Goal: Transaction & Acquisition: Purchase product/service

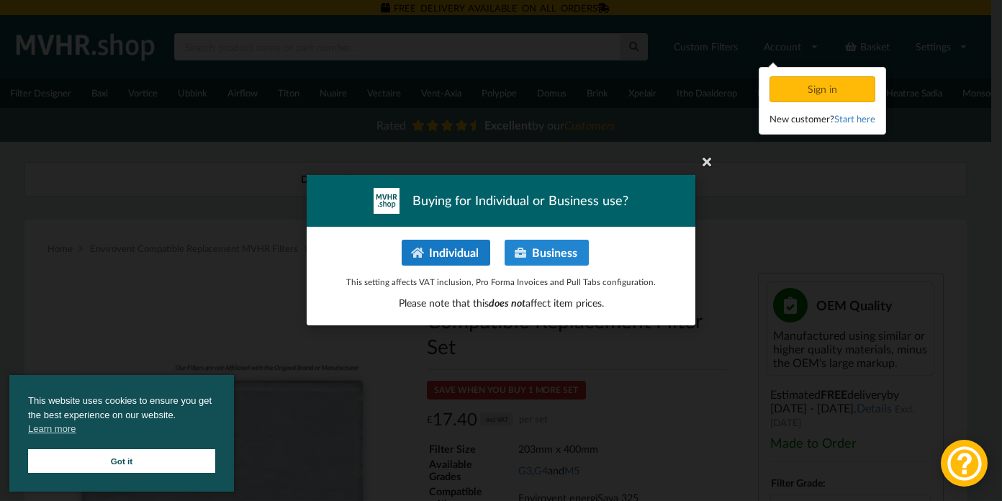
click at [439, 243] on button "Individual" at bounding box center [446, 253] width 89 height 26
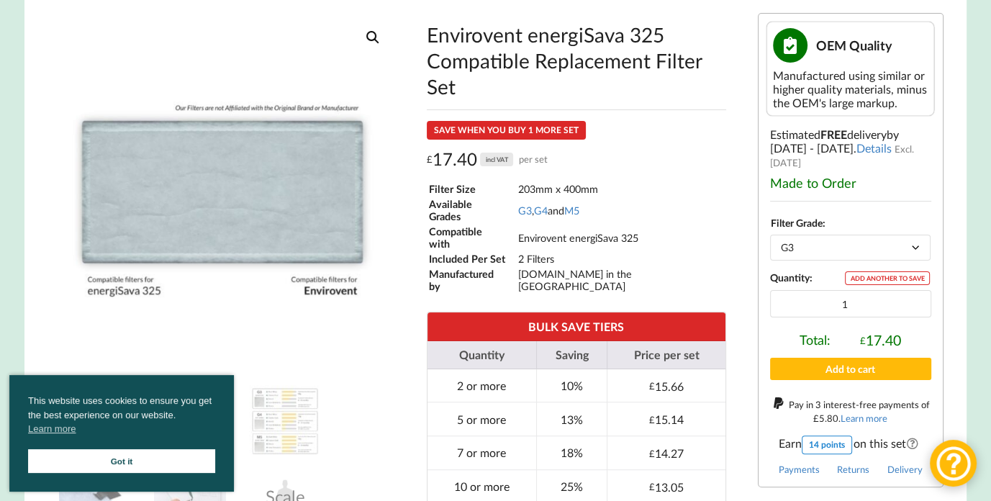
scroll to position [270, 0]
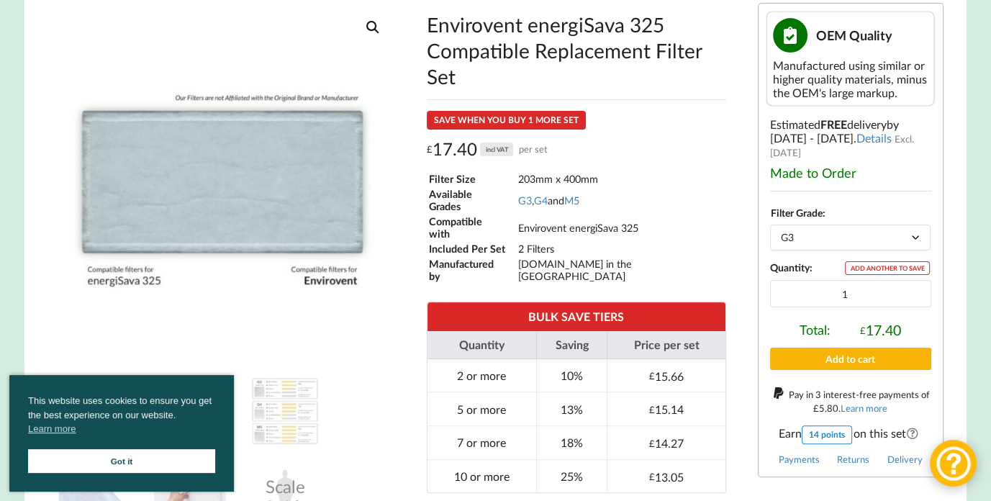
click at [862, 370] on button "Add to cart" at bounding box center [850, 359] width 161 height 22
click at [865, 240] on select "Choose an option G3 G4 M5" at bounding box center [850, 237] width 161 height 25
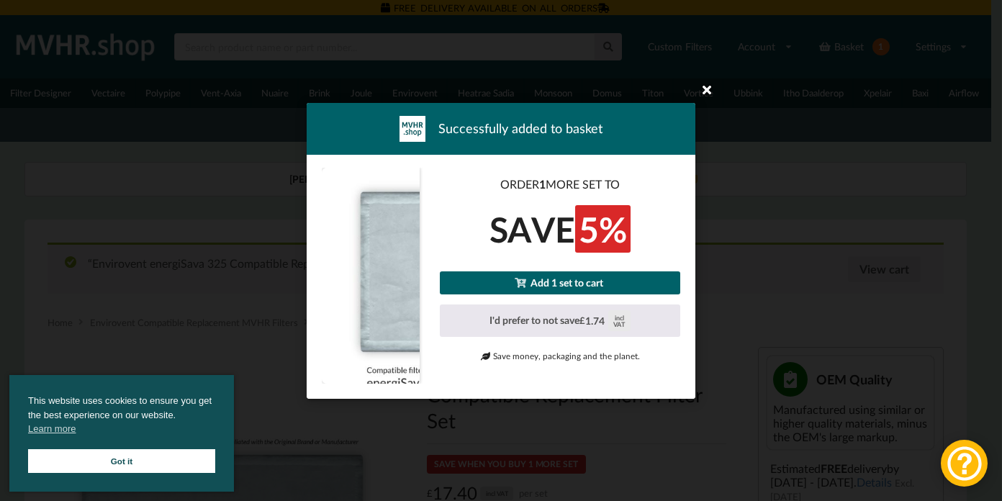
click at [703, 86] on icon at bounding box center [706, 89] width 23 height 23
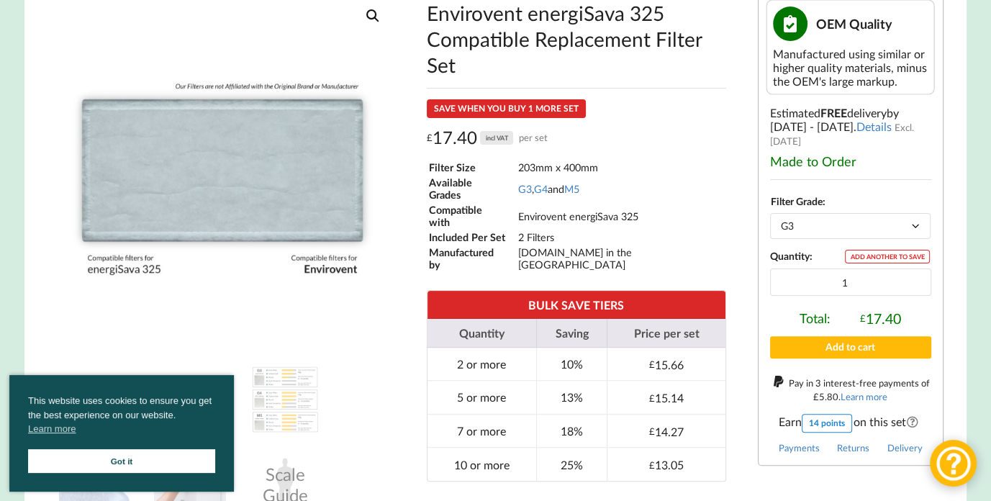
scroll to position [360, 0]
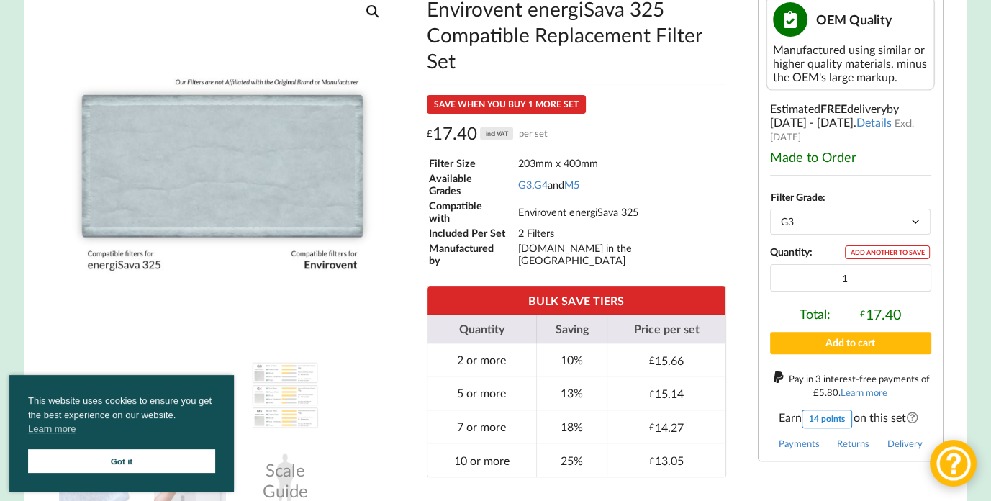
click at [850, 222] on select "Choose an option G3 G4 M5" at bounding box center [850, 221] width 161 height 25
click at [821, 231] on select "Choose an option G3 G4 M5" at bounding box center [850, 221] width 161 height 25
click at [770, 216] on select "Choose an option G3 G4 M5" at bounding box center [850, 221] width 161 height 25
select select "G4"
click at [862, 351] on button "Add to cart" at bounding box center [850, 343] width 161 height 22
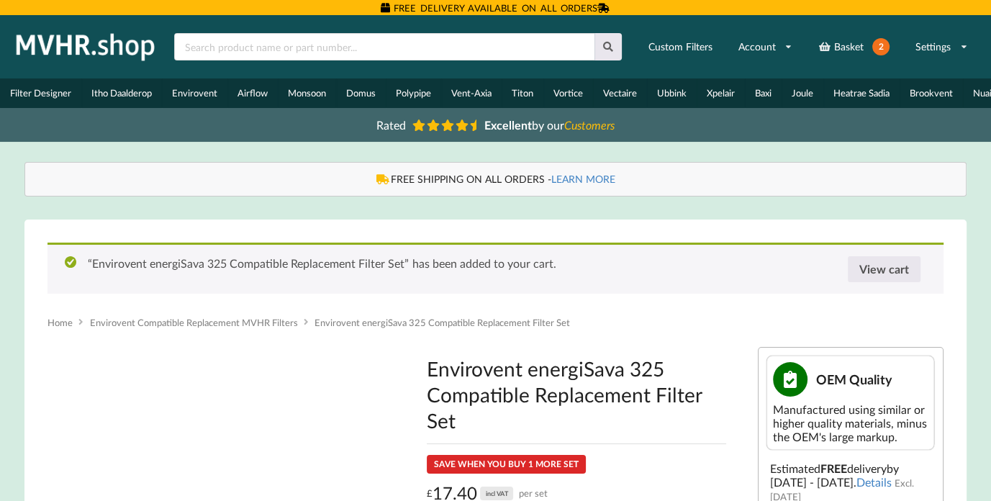
select select "G3"
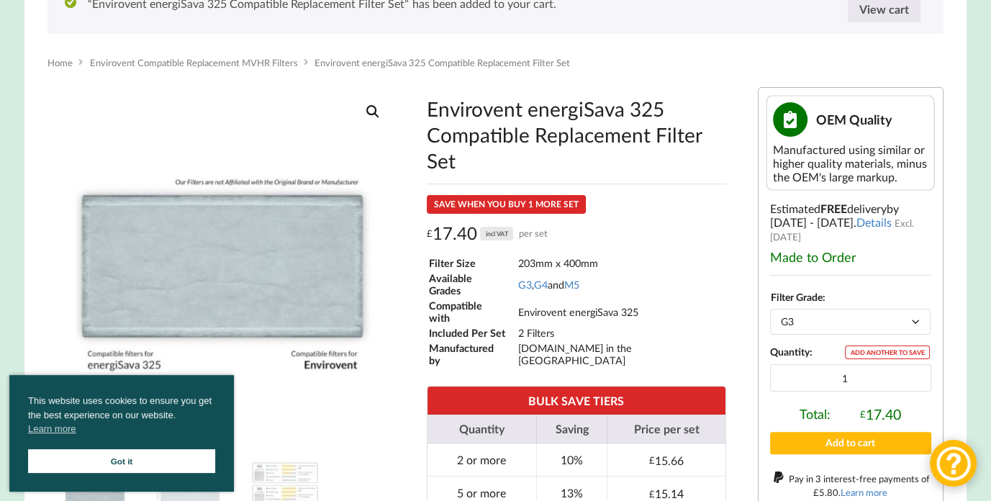
scroll to position [72, 0]
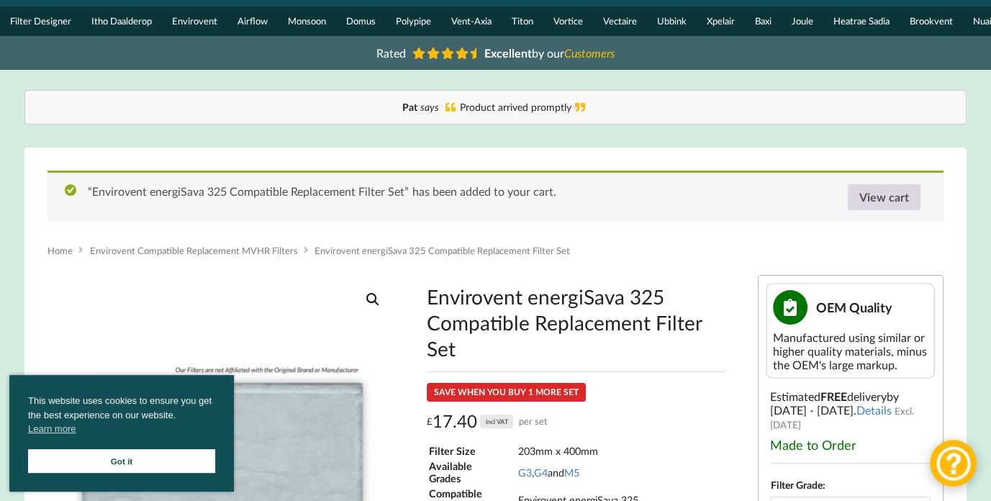
click at [881, 208] on link "View cart" at bounding box center [884, 197] width 73 height 26
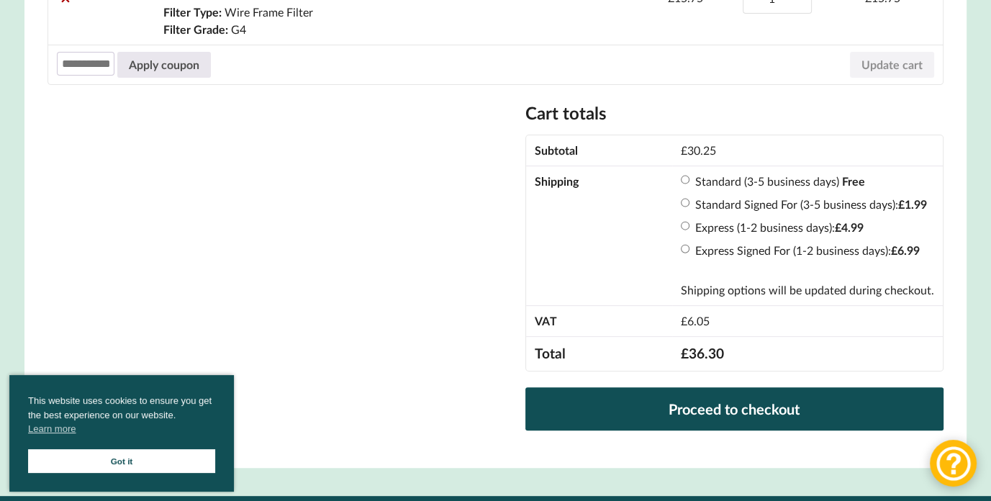
scroll to position [450, 0]
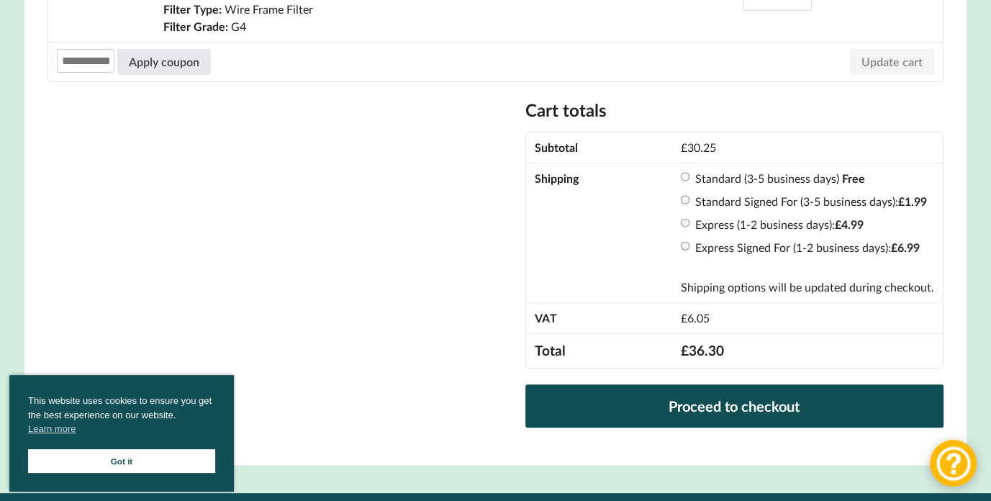
click at [787, 185] on label "Standard (3-5 business days)" at bounding box center [767, 178] width 144 height 14
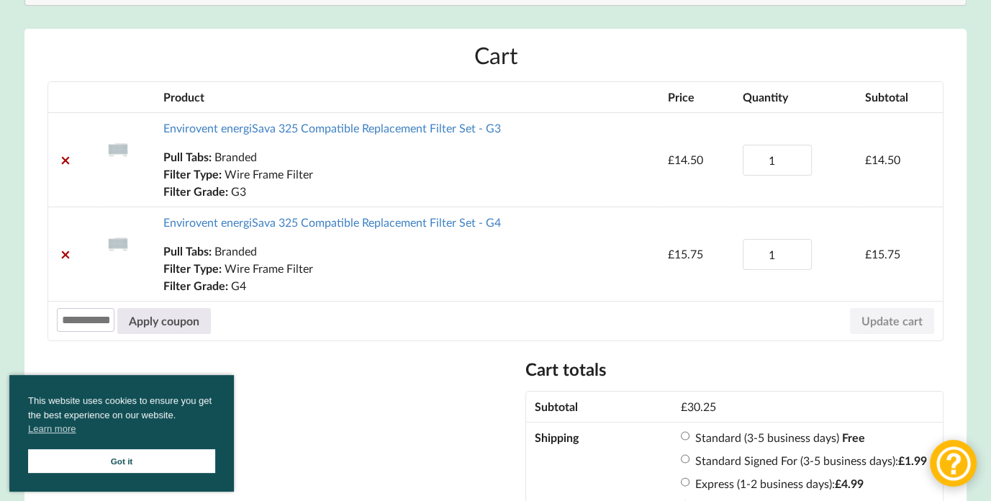
scroll to position [198, 0]
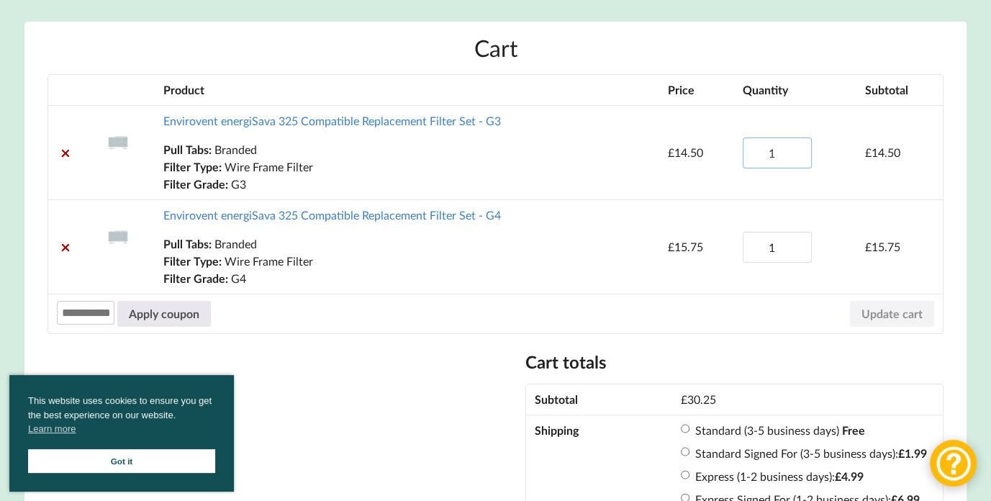
click at [781, 161] on input "1" at bounding box center [777, 152] width 69 height 31
type input "2"
click at [796, 155] on input "2" at bounding box center [777, 152] width 69 height 31
click at [786, 244] on input "1" at bounding box center [777, 247] width 69 height 31
type input "2"
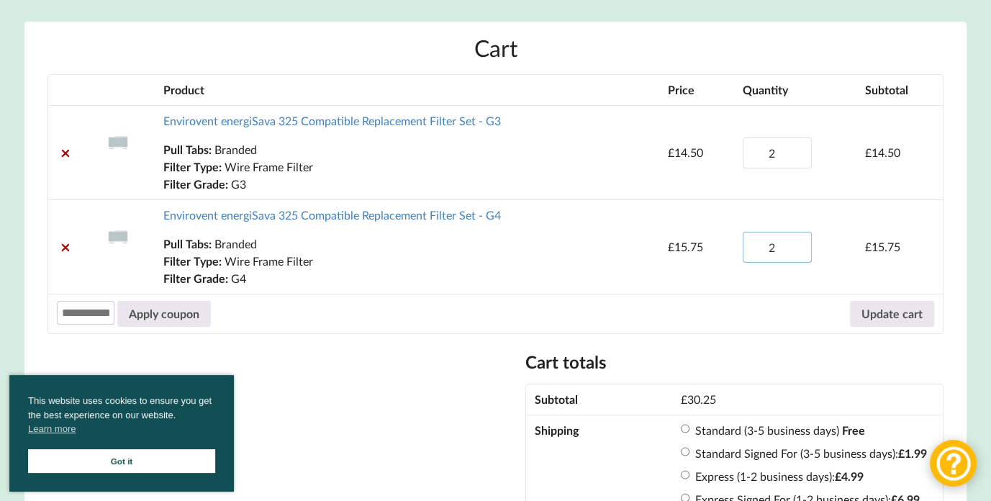
click at [793, 247] on input "2" at bounding box center [777, 247] width 69 height 31
click at [630, 268] on p "Wire Frame Filter" at bounding box center [406, 261] width 487 height 17
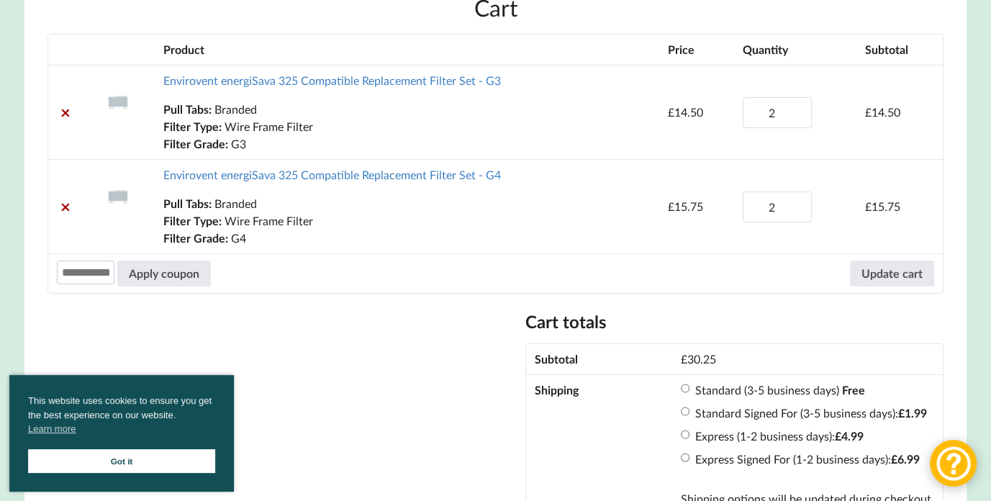
scroll to position [234, 0]
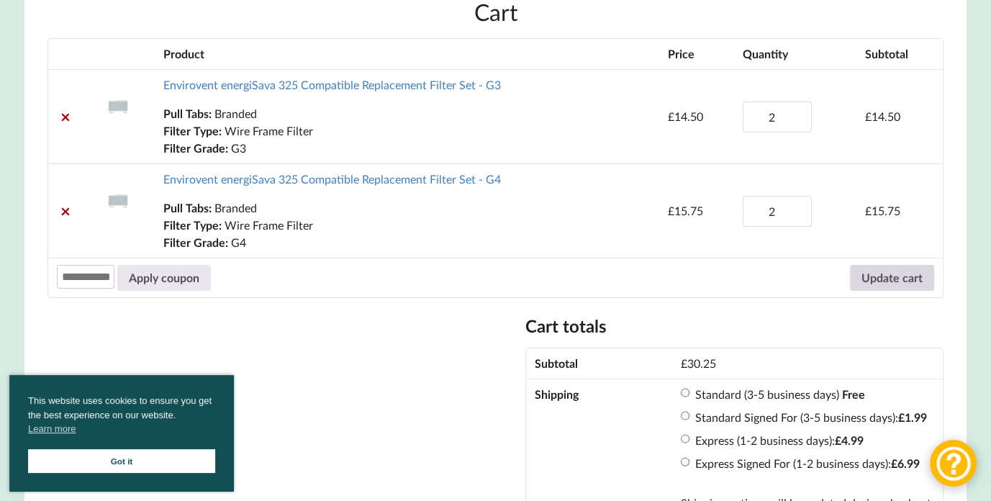
click at [863, 271] on button "Update cart" at bounding box center [892, 278] width 84 height 26
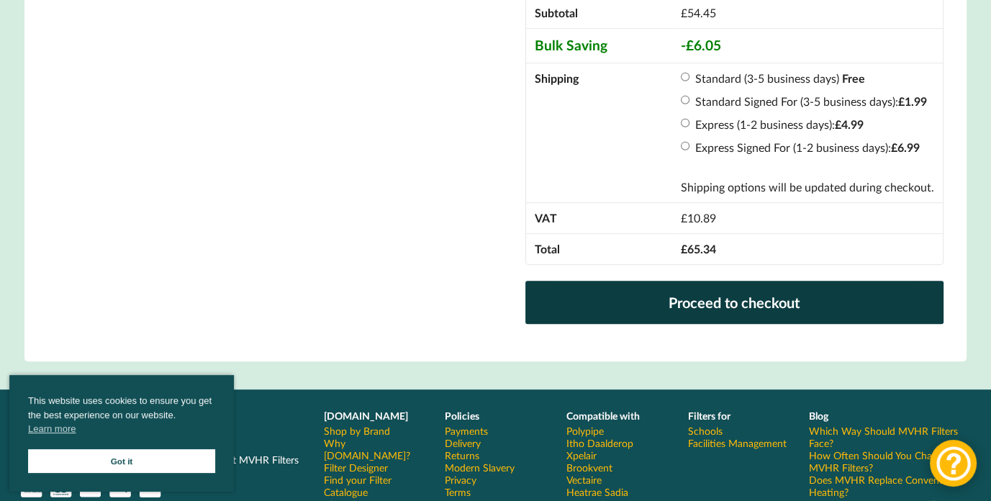
scroll to position [648, 0]
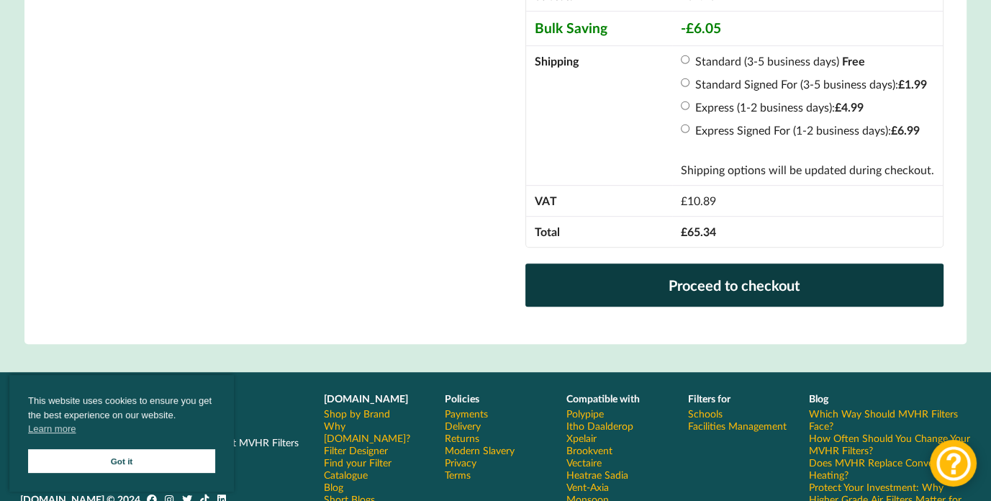
click at [735, 289] on link "Proceed to checkout" at bounding box center [733, 284] width 417 height 43
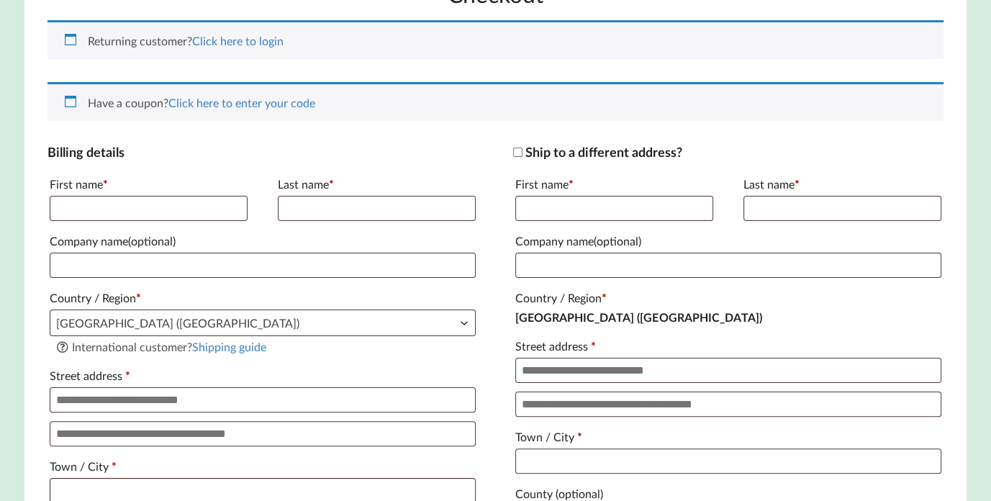
scroll to position [252, 0]
click at [112, 223] on p "First name *" at bounding box center [149, 197] width 202 height 53
click at [120, 220] on input "First name *" at bounding box center [149, 208] width 198 height 25
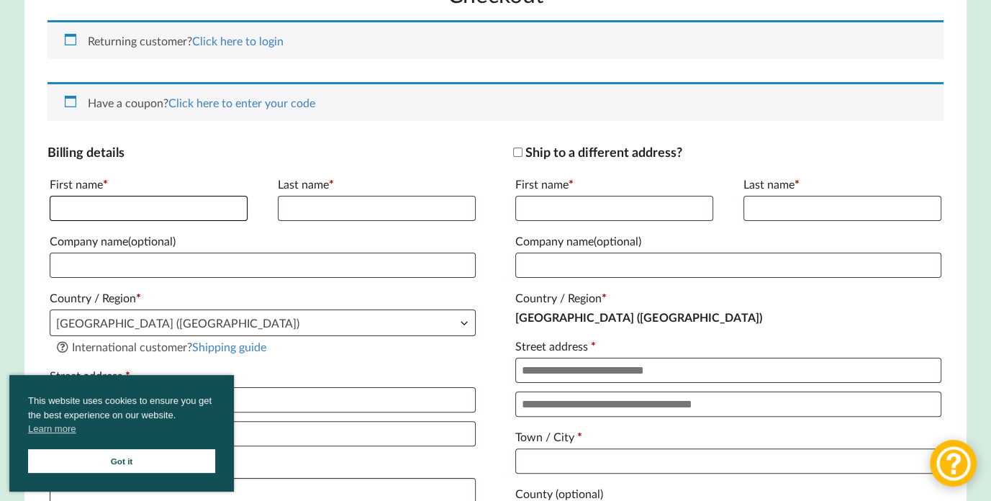
type input "*********"
type input "**********"
select select "**"
type input "**********"
type input "******"
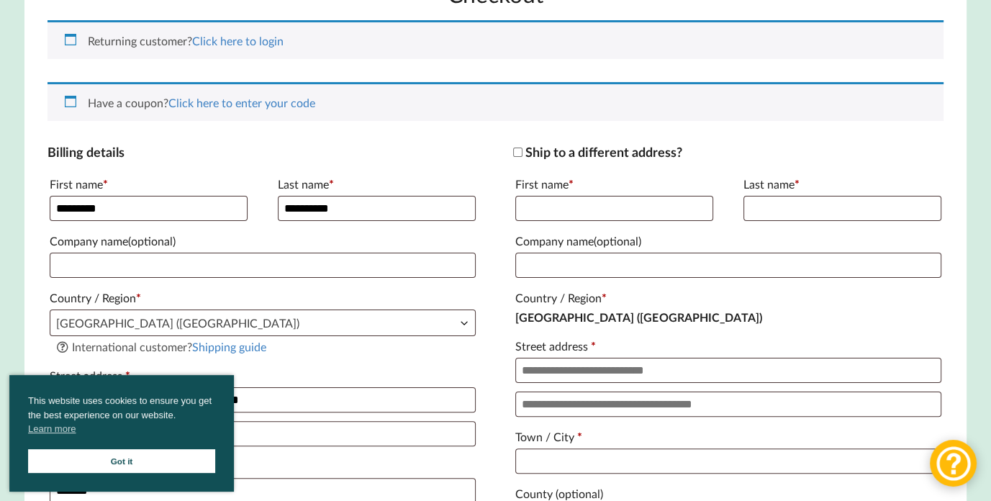
type input "*******"
type input "**********"
type input "meeakshi@gmail.com"
click at [250, 154] on h3 "Billing details" at bounding box center [263, 152] width 430 height 17
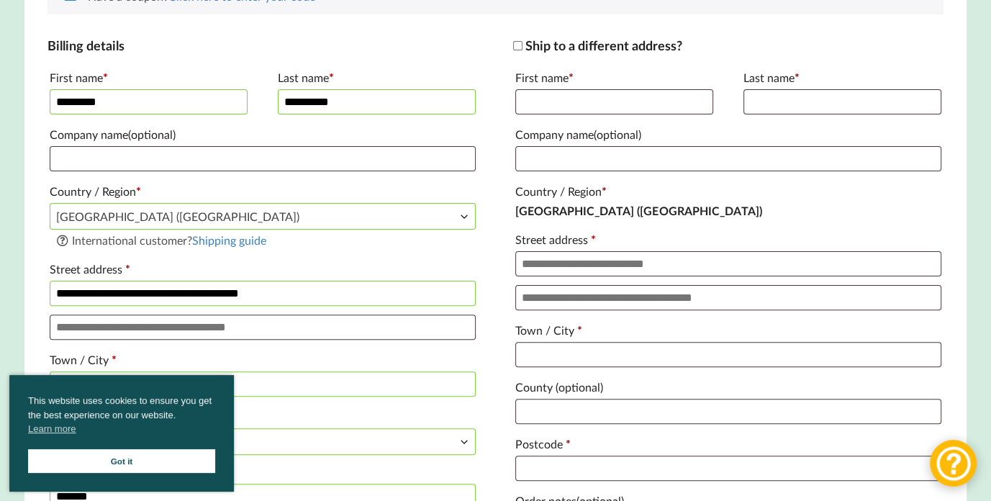
scroll to position [360, 0]
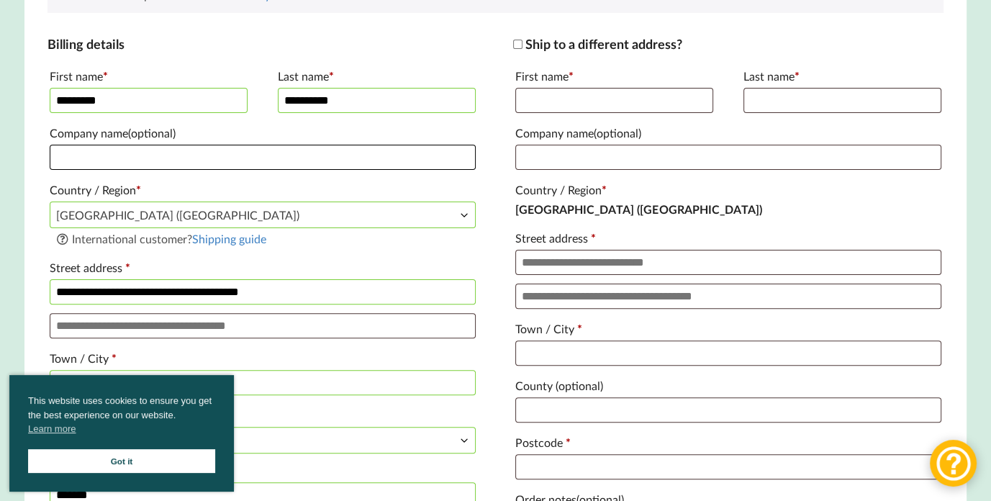
click at [204, 161] on input "Company name (optional)" at bounding box center [262, 157] width 425 height 25
click at [204, 227] on span "United States (US)" at bounding box center [262, 214] width 424 height 25
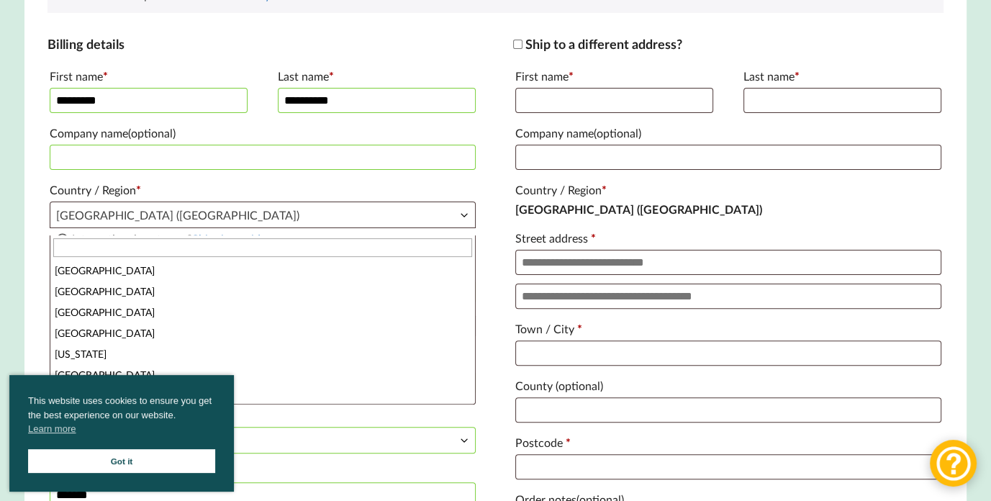
scroll to position [4783, 0]
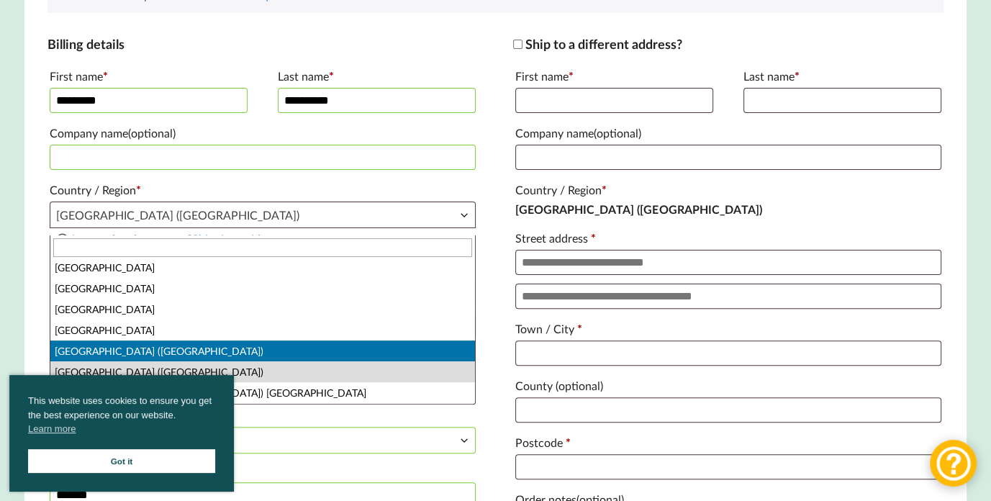
select select "**"
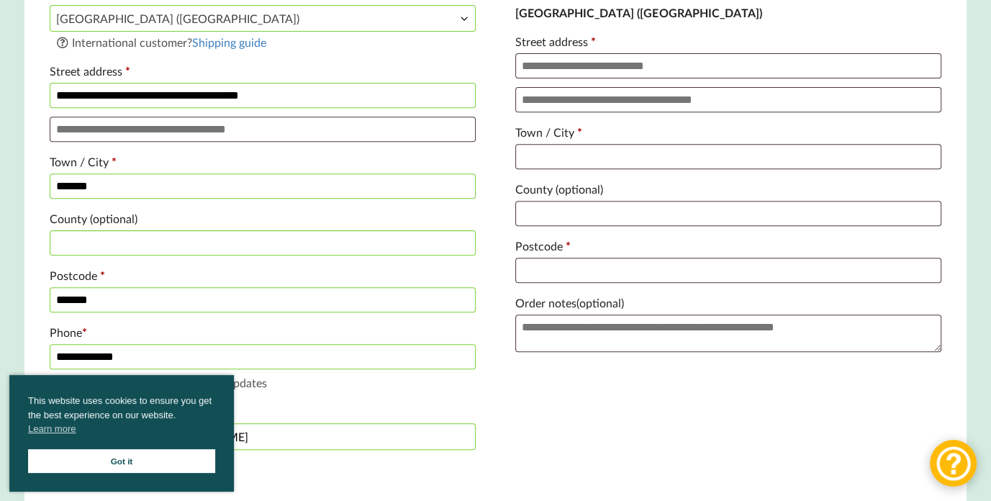
scroll to position [594, 0]
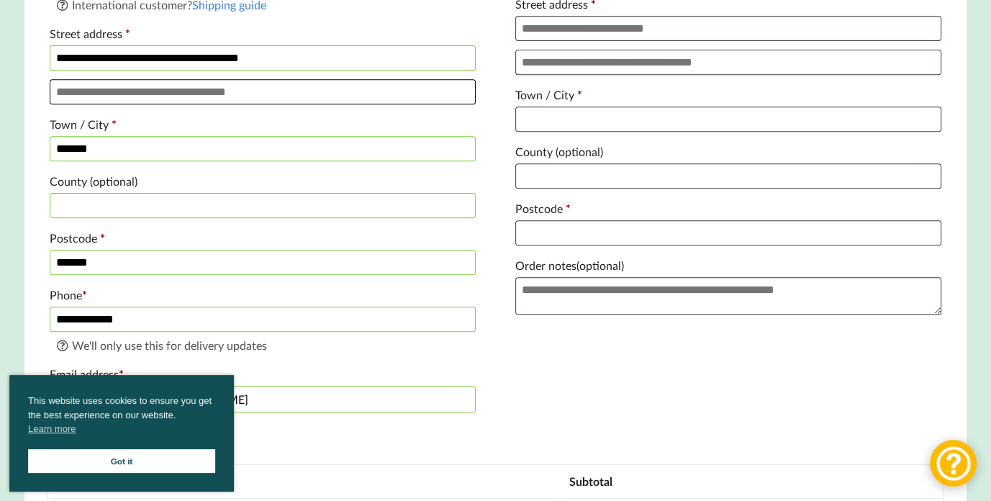
click at [212, 104] on input "Apartment, suite, unit, etc. (optional)" at bounding box center [262, 91] width 425 height 25
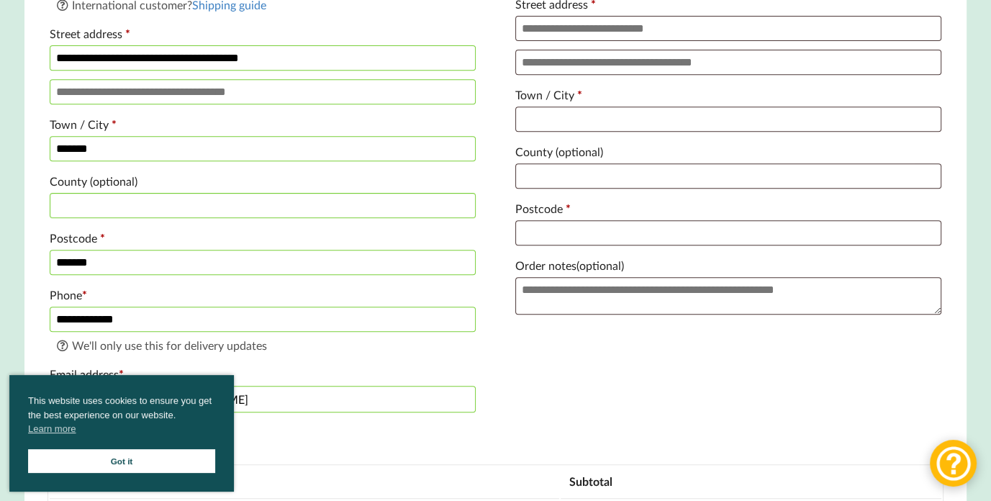
click at [303, 133] on label "Town / City *" at bounding box center [262, 124] width 425 height 23
click at [303, 136] on input "******" at bounding box center [262, 148] width 425 height 25
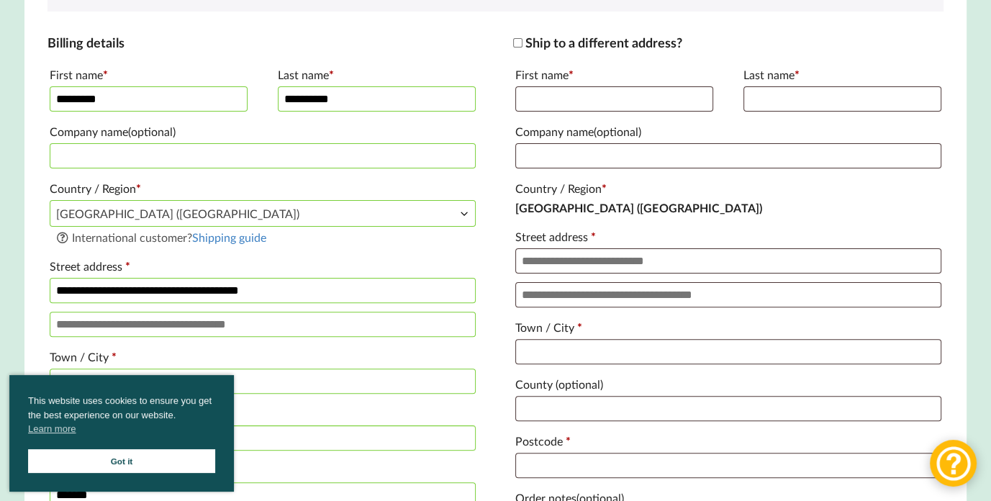
scroll to position [360, 0]
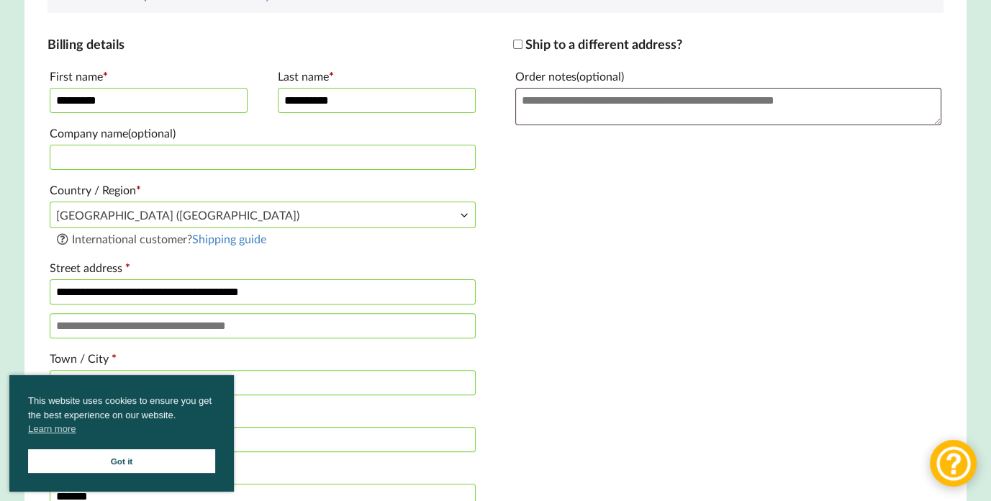
click at [638, 204] on div "**********" at bounding box center [495, 344] width 895 height 617
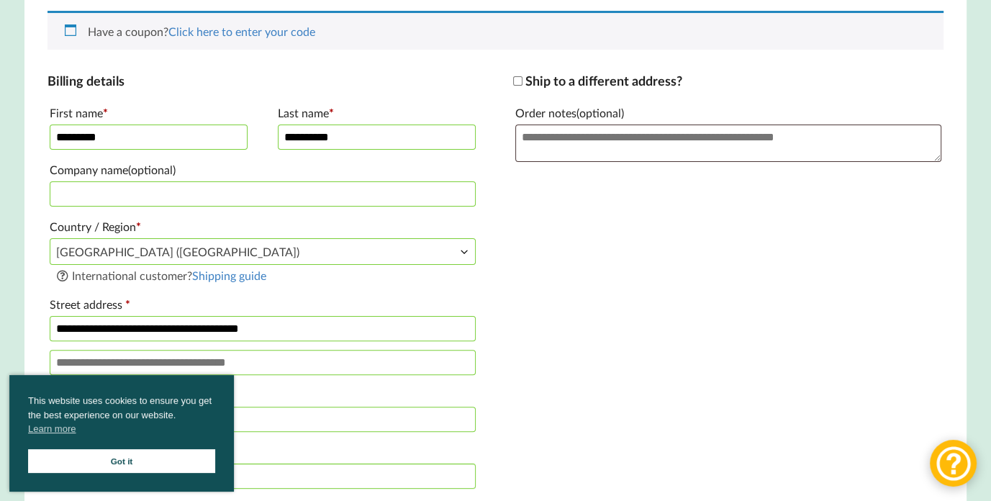
scroll to position [486, 0]
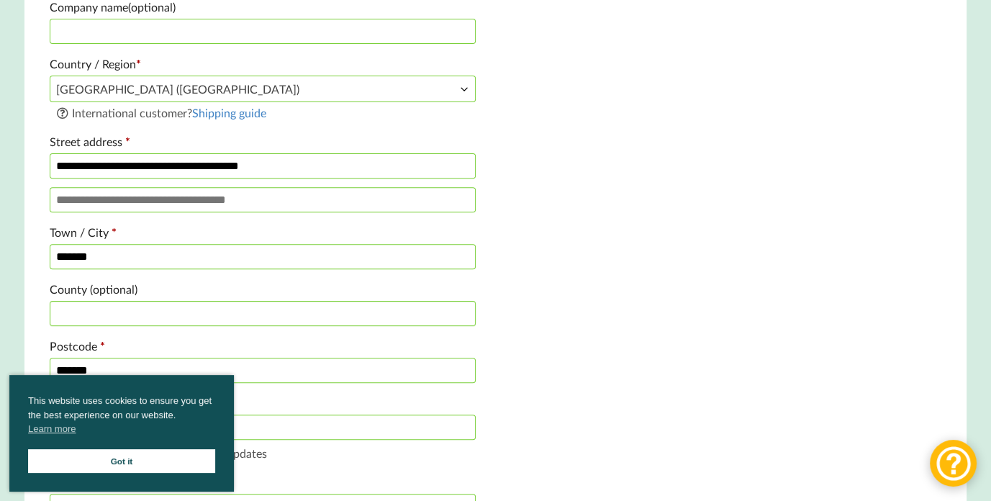
click at [156, 454] on link "Got it" at bounding box center [121, 461] width 187 height 24
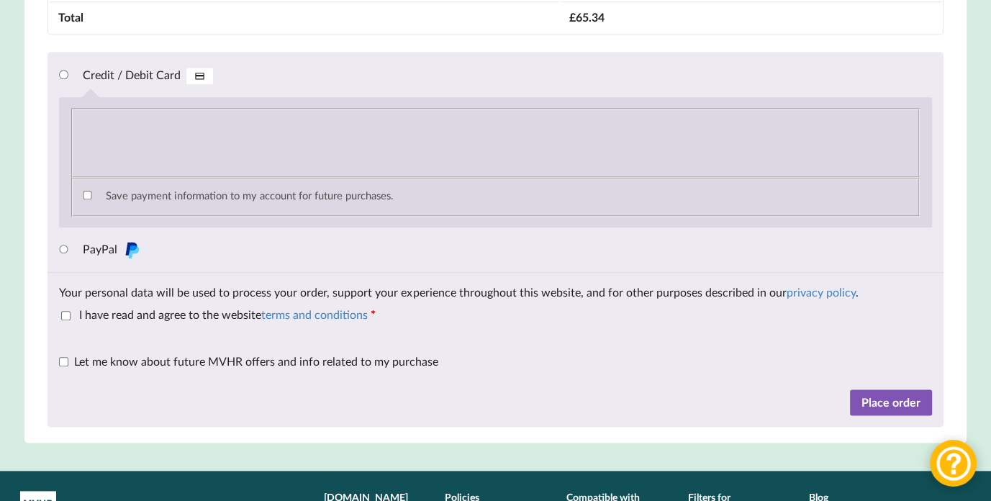
scroll to position [1637, 0]
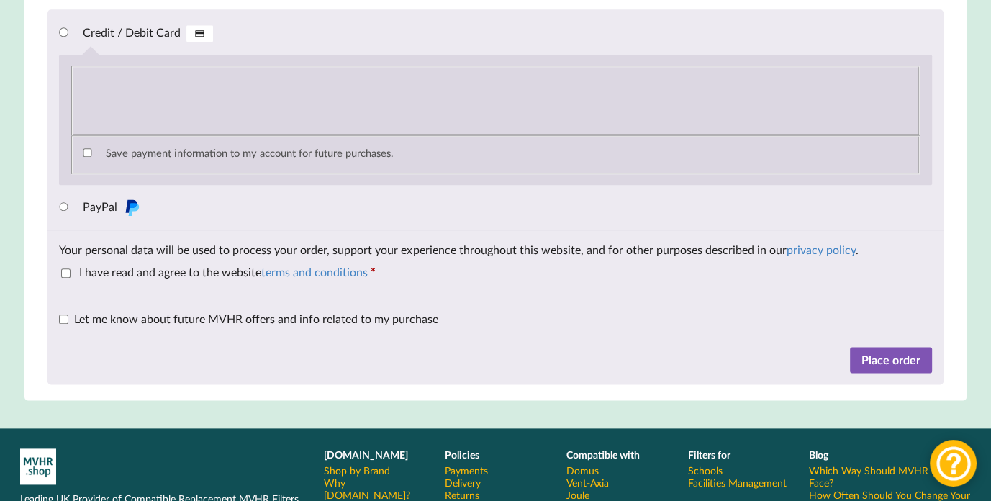
click at [191, 279] on span "I have read and agree to the website terms and conditions" at bounding box center [223, 272] width 289 height 14
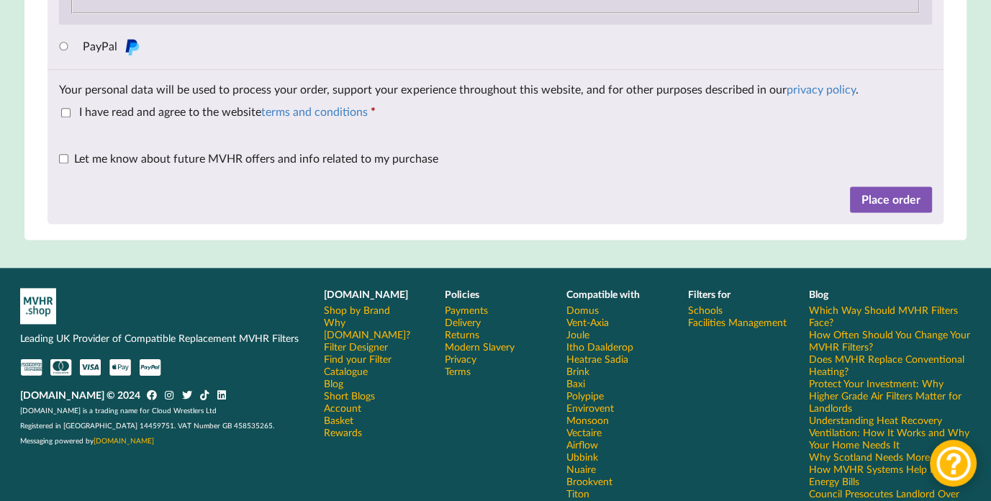
scroll to position [1817, 0]
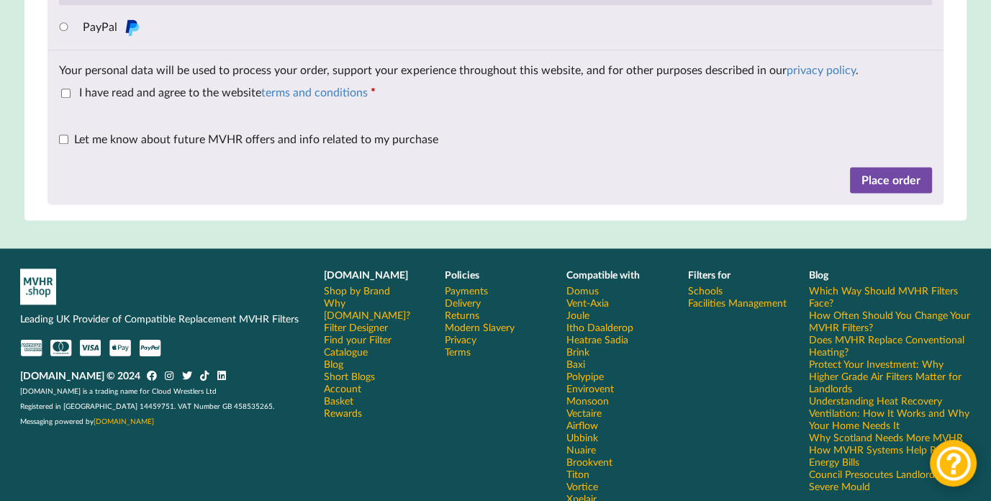
click at [878, 191] on button "Place order" at bounding box center [891, 180] width 82 height 26
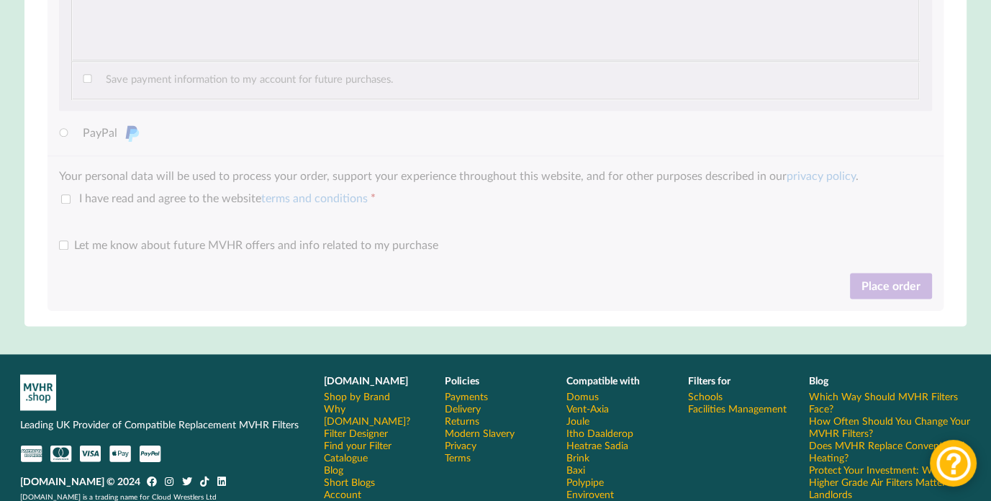
scroll to position [1727, 0]
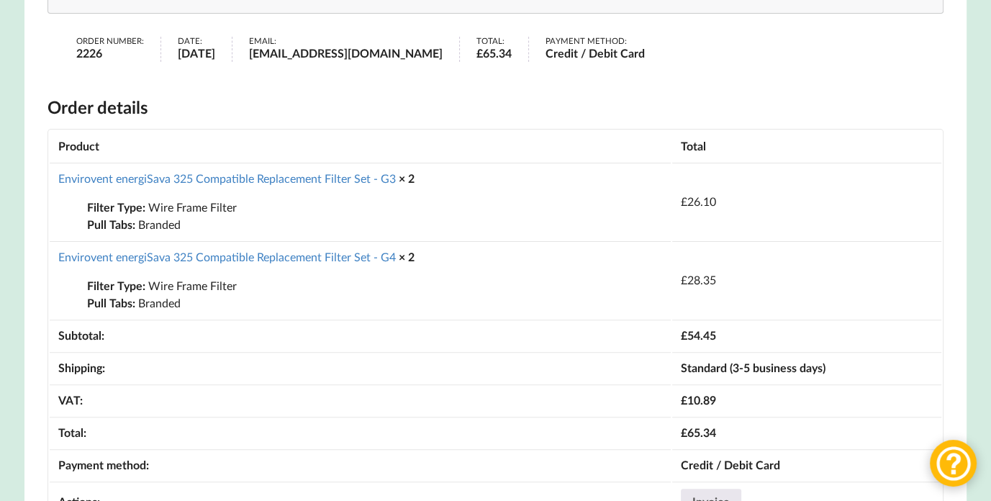
scroll to position [360, 0]
click at [245, 184] on link "Envirovent energiSava 325 Compatible Replacement Filter Set - G3" at bounding box center [227, 178] width 338 height 14
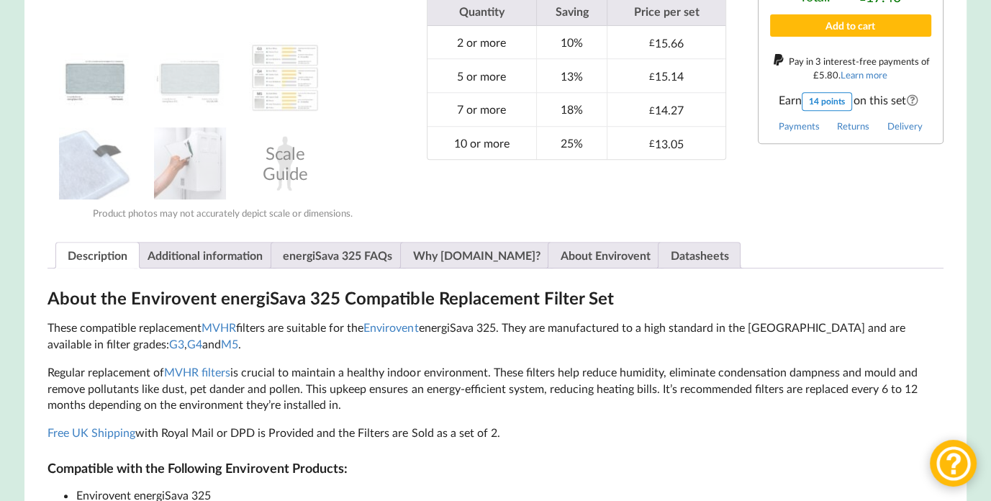
scroll to position [702, 0]
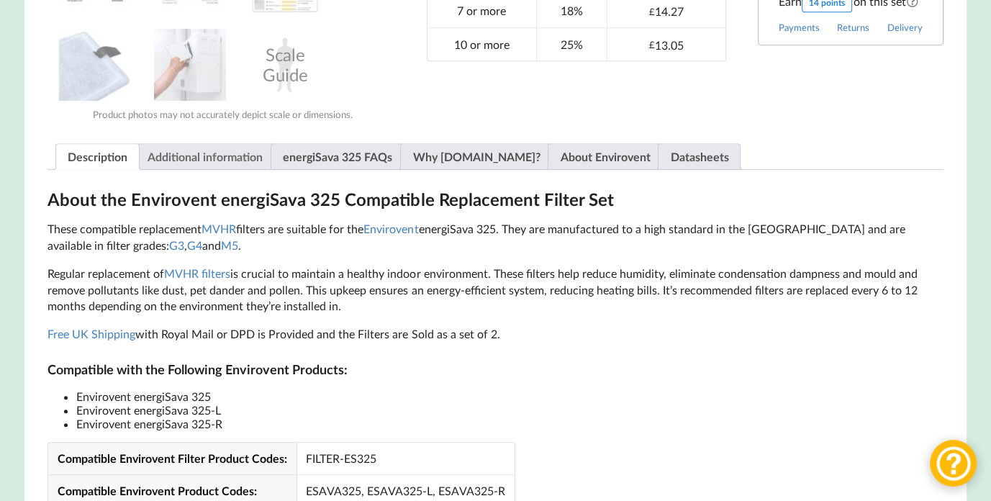
click at [217, 161] on link "Additional information" at bounding box center [205, 156] width 115 height 25
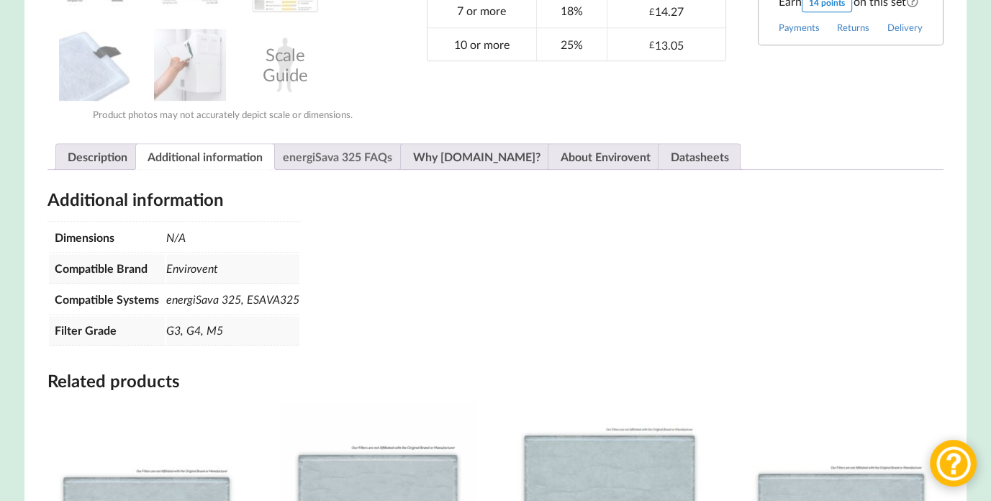
click at [333, 169] on link "energiSava 325 FAQs" at bounding box center [337, 156] width 109 height 25
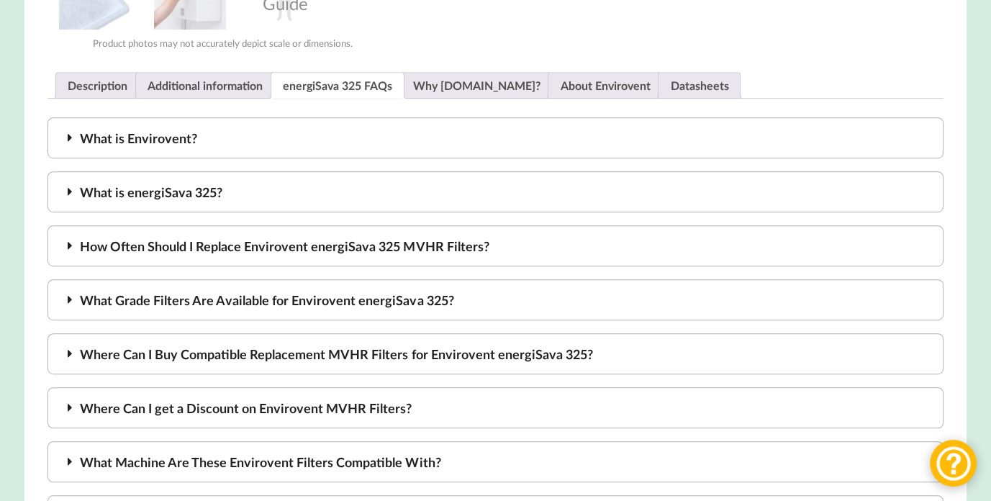
scroll to position [792, 0]
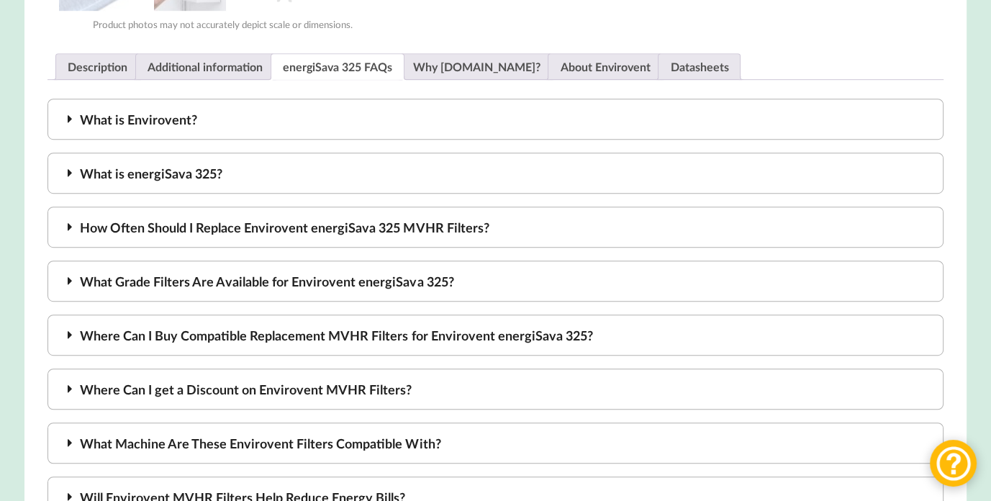
click at [263, 235] on div "How Often Should I Replace Envirovent energiSava 325 MVHR Filters?" at bounding box center [495, 227] width 895 height 41
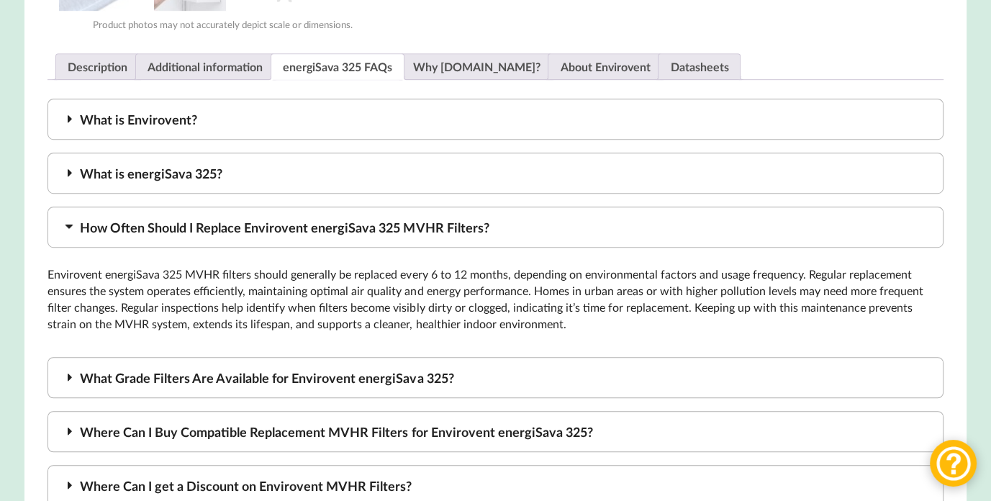
click at [266, 231] on div "How Often Should I Replace Envirovent energiSava 325 MVHR Filters?" at bounding box center [495, 227] width 895 height 41
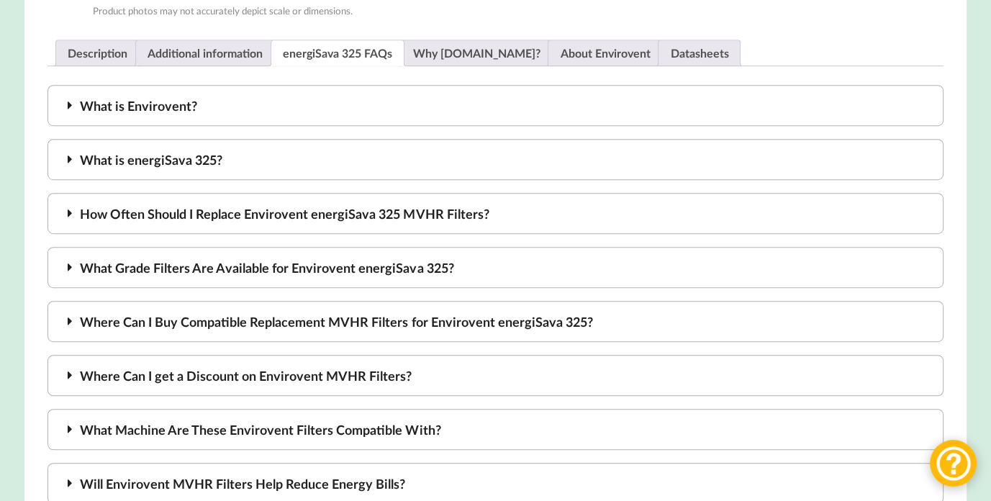
scroll to position [810, 0]
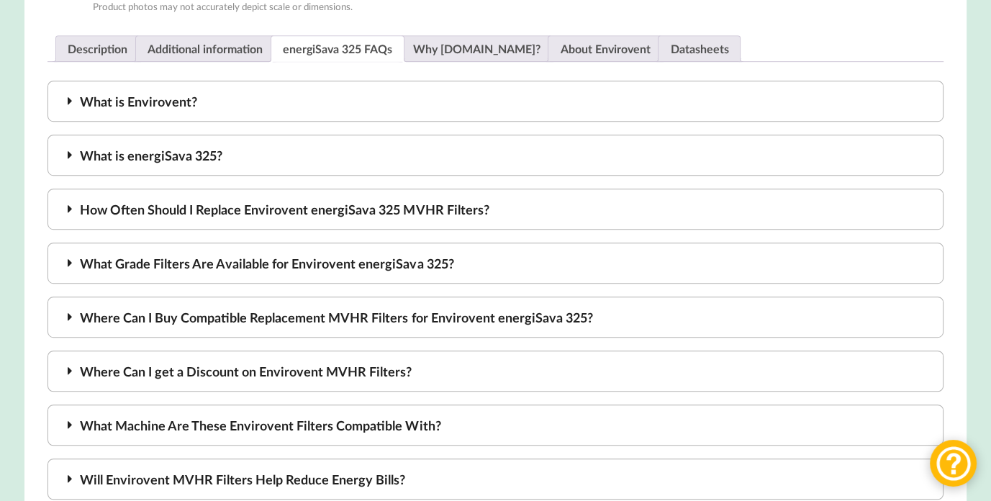
click at [272, 257] on div "What Grade Filters Are Available for Envirovent energiSava 325?" at bounding box center [495, 263] width 895 height 41
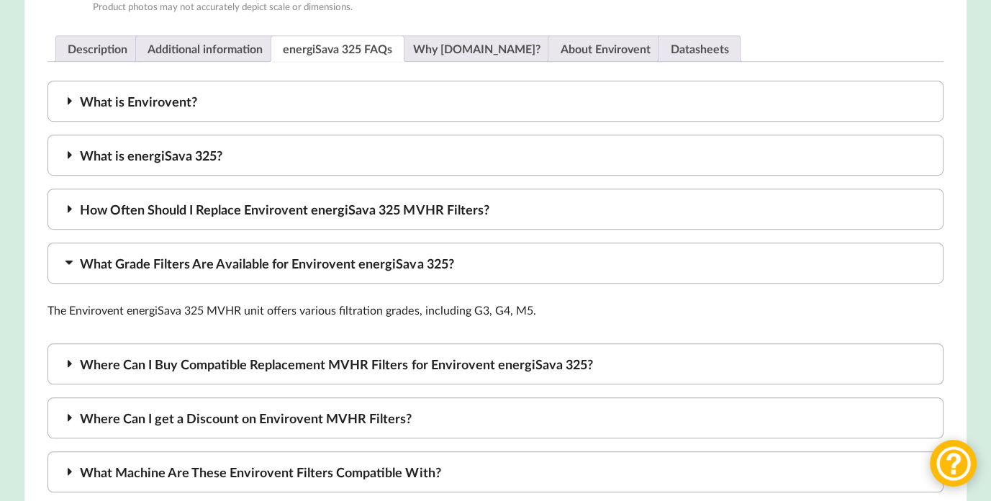
click at [272, 257] on div "What Grade Filters Are Available for Envirovent energiSava 325?" at bounding box center [495, 263] width 895 height 41
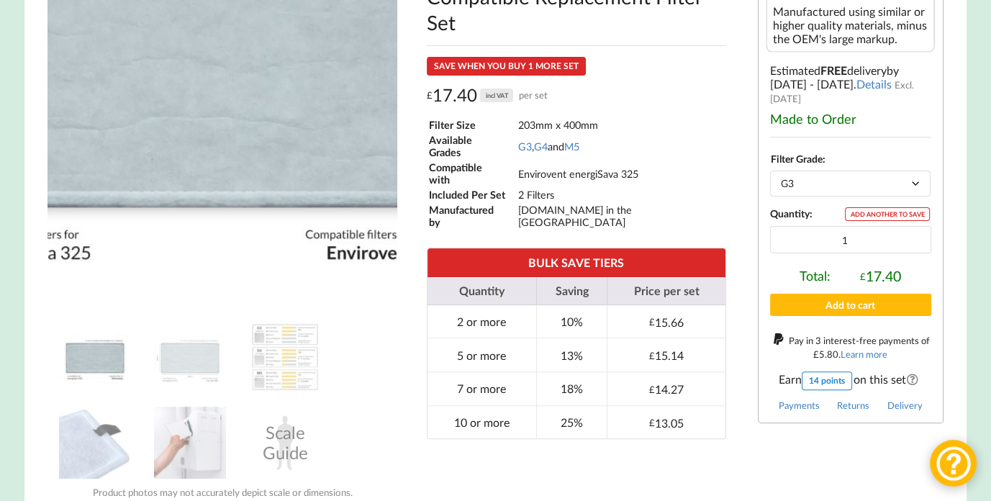
scroll to position [0, 0]
